Goal: Information Seeking & Learning: Learn about a topic

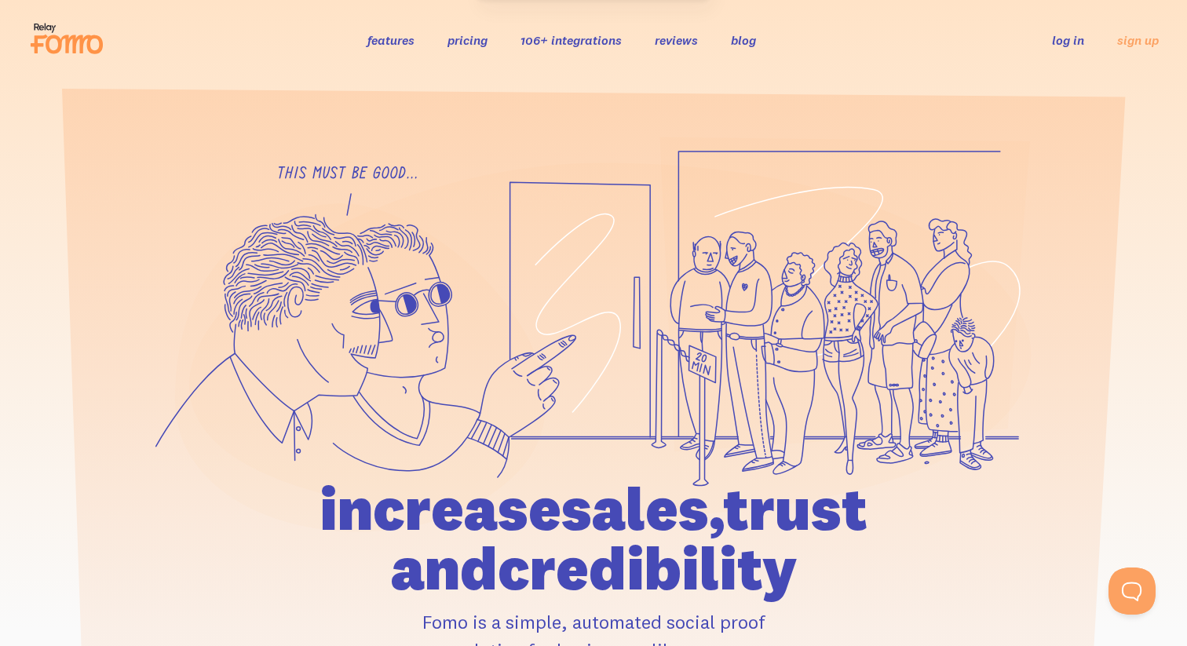
click at [44, 45] on icon at bounding box center [66, 38] width 77 height 39
click at [401, 44] on link "features" at bounding box center [391, 40] width 47 height 16
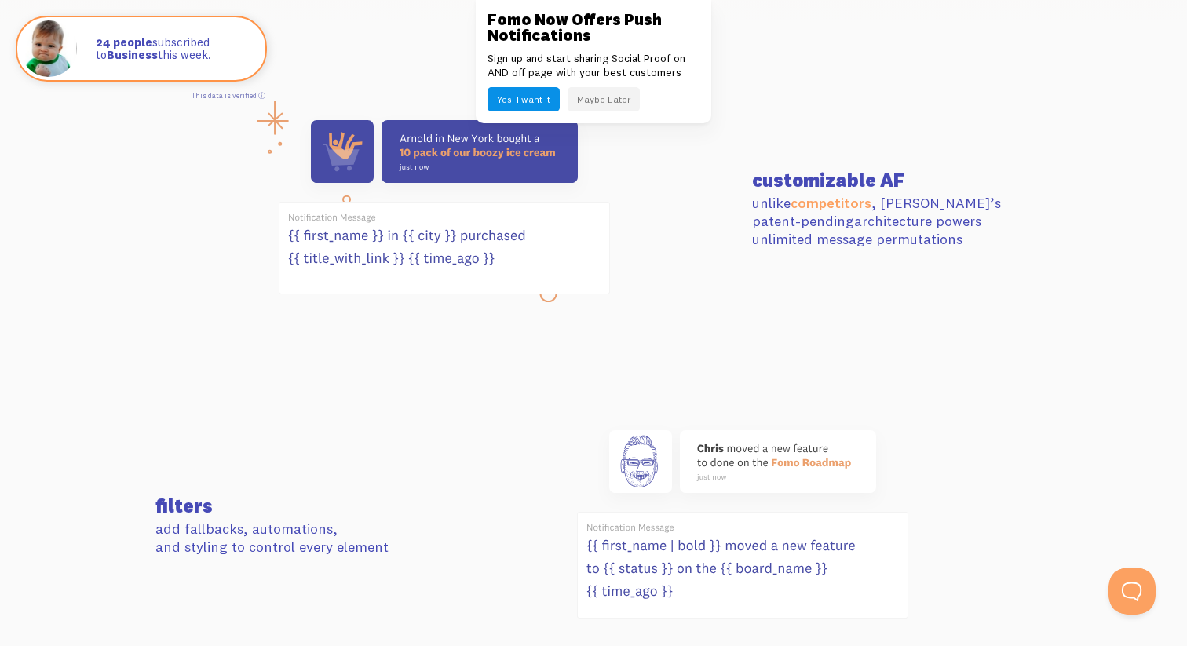
scroll to position [603, 0]
